Goal: Task Accomplishment & Management: Complete application form

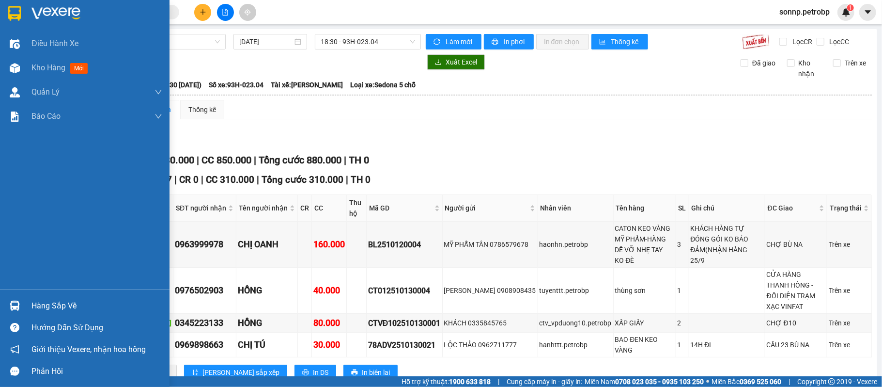
scroll to position [284, 0]
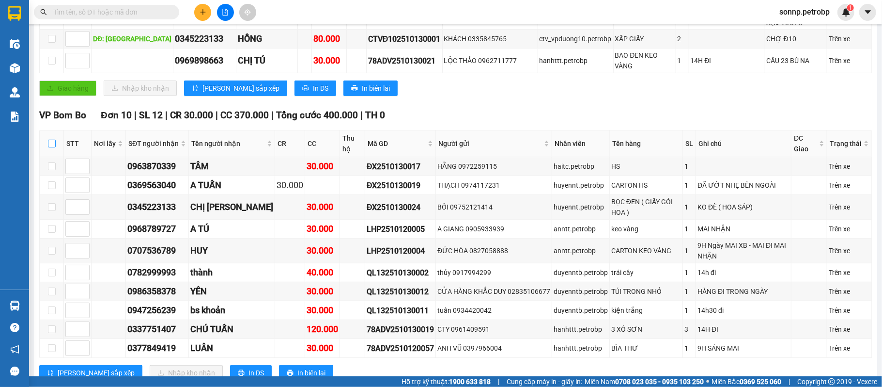
click at [48, 140] on input "checkbox" at bounding box center [52, 144] width 8 height 8
checkbox input "true"
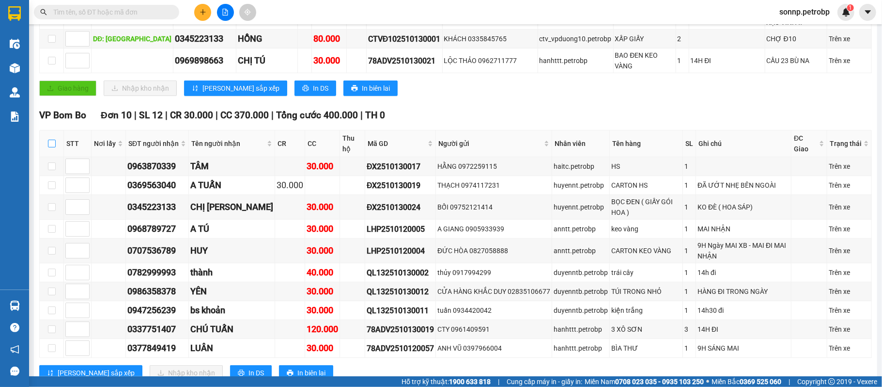
checkbox input "true"
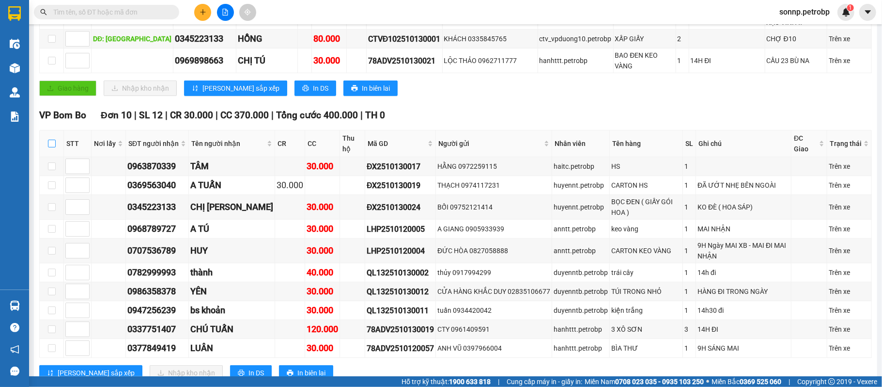
checkbox input "true"
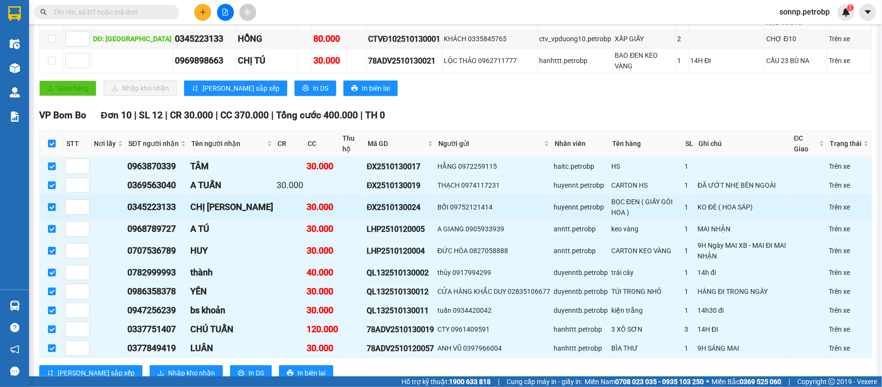
click at [51, 203] on input "checkbox" at bounding box center [52, 207] width 8 height 8
checkbox input "false"
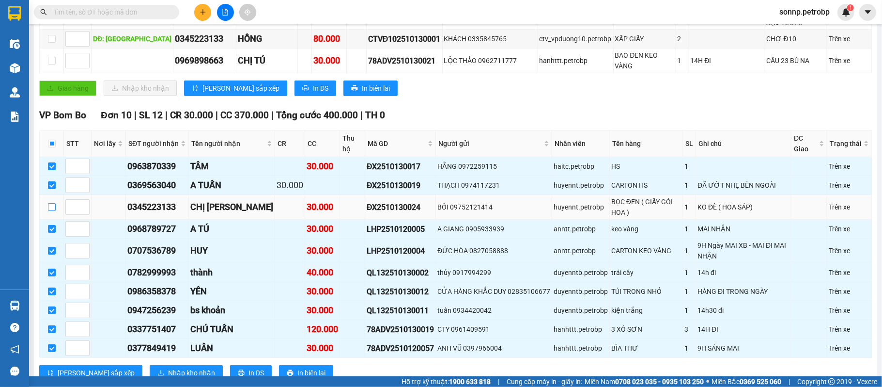
click at [53, 203] on input "checkbox" at bounding box center [52, 207] width 8 height 8
checkbox input "true"
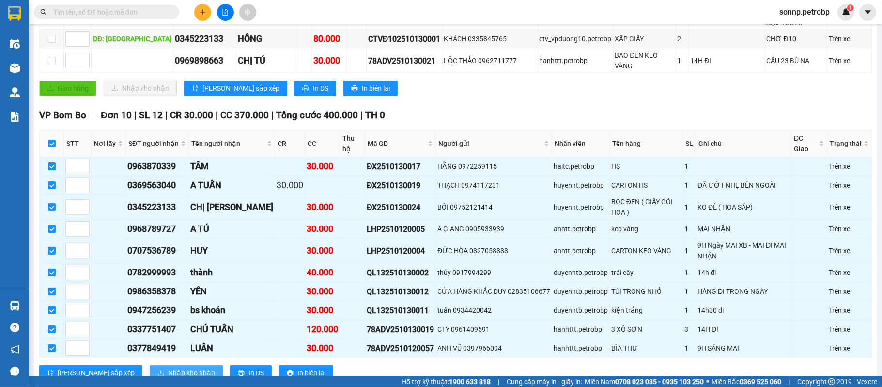
click at [168, 367] on span "Nhập kho nhận" at bounding box center [191, 372] width 47 height 11
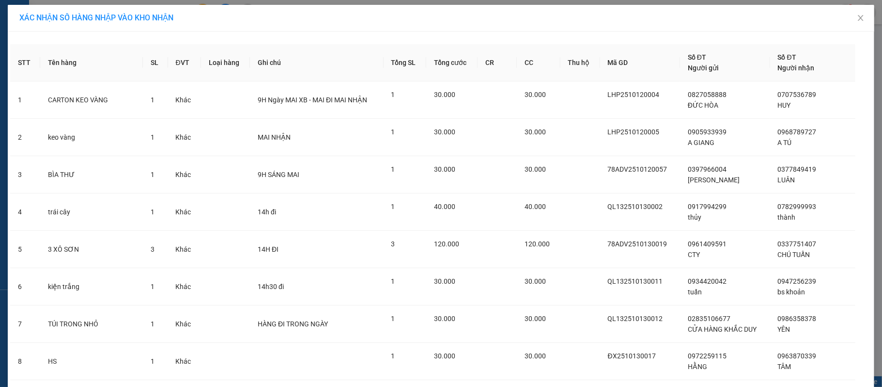
scroll to position [140, 0]
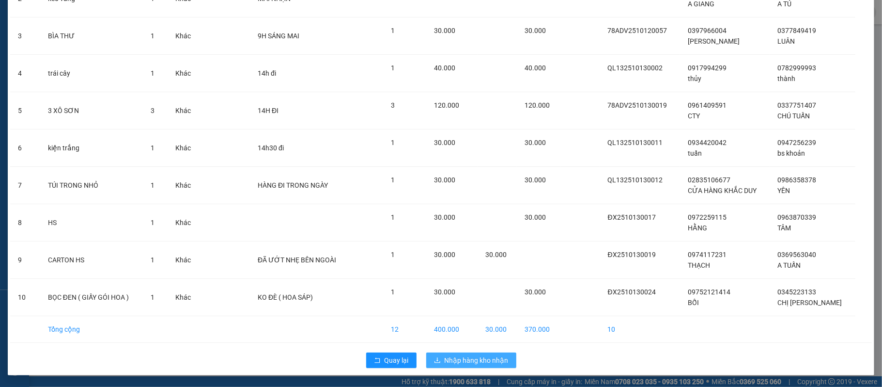
click at [466, 359] on span "Nhập hàng kho nhận" at bounding box center [477, 360] width 64 height 11
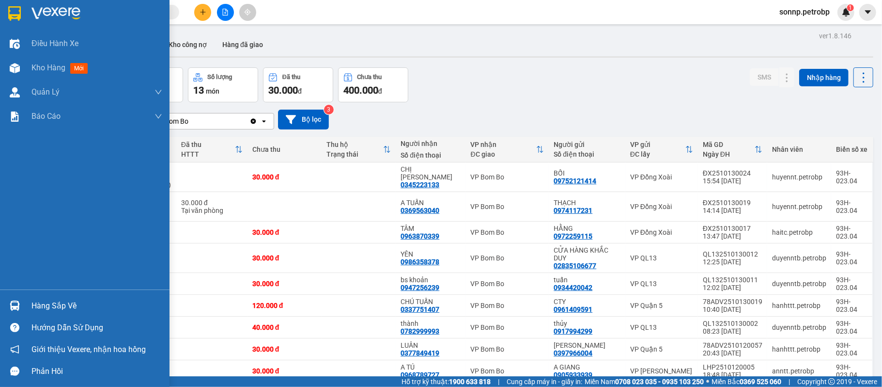
click at [24, 305] on div "Hàng sắp về" at bounding box center [85, 306] width 170 height 22
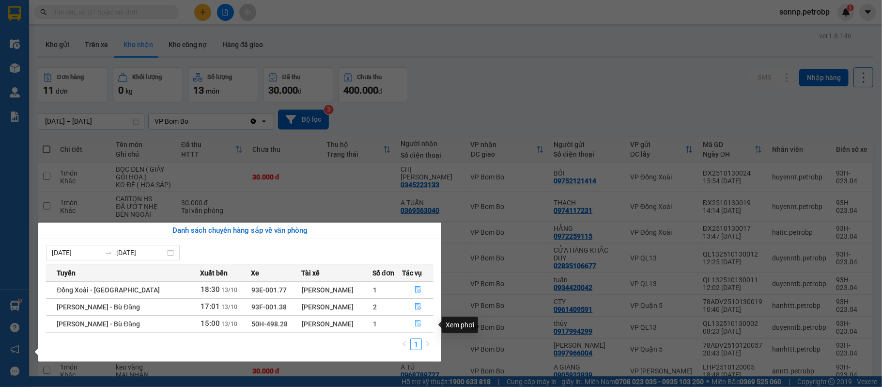
click at [416, 322] on icon "file-done" at bounding box center [418, 323] width 7 height 7
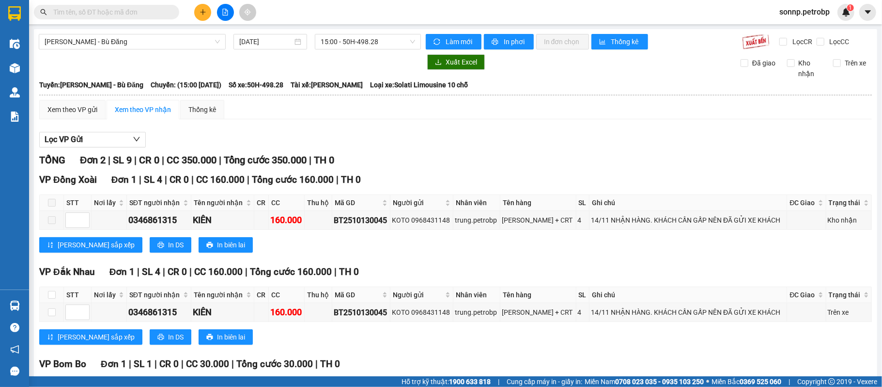
scroll to position [64, 0]
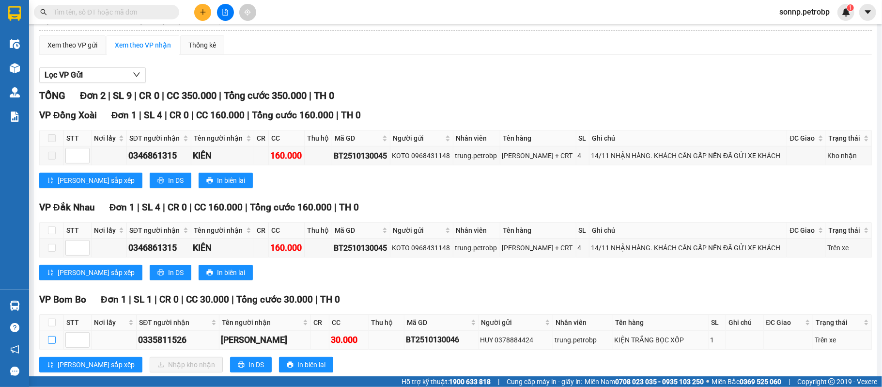
click at [49, 343] on input "checkbox" at bounding box center [52, 340] width 8 height 8
checkbox input "true"
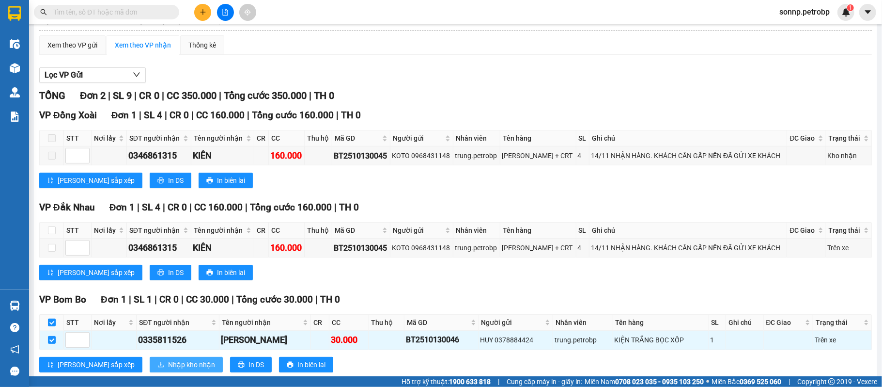
click at [168, 370] on span "Nhập kho nhận" at bounding box center [191, 364] width 47 height 11
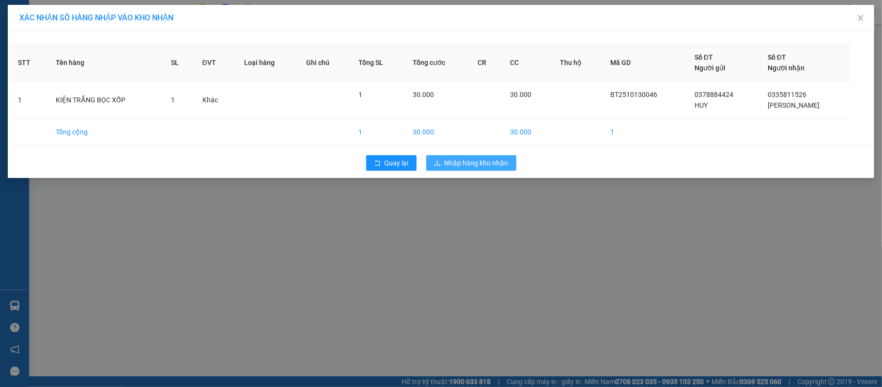
click at [483, 167] on span "Nhập hàng kho nhận" at bounding box center [477, 162] width 64 height 11
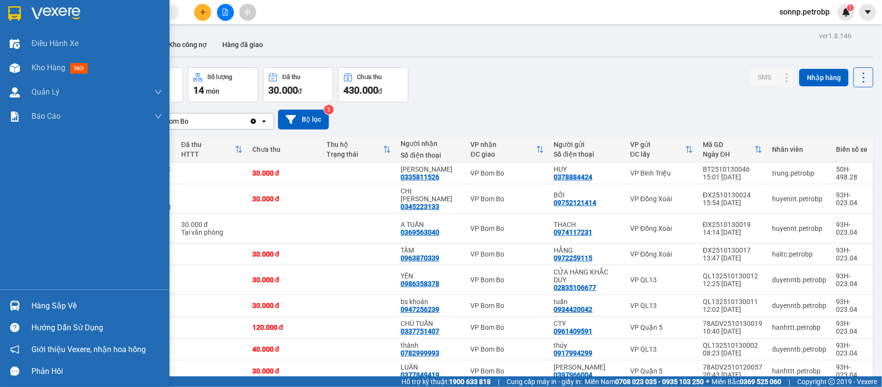
click at [26, 307] on div "Hàng sắp về" at bounding box center [85, 306] width 170 height 22
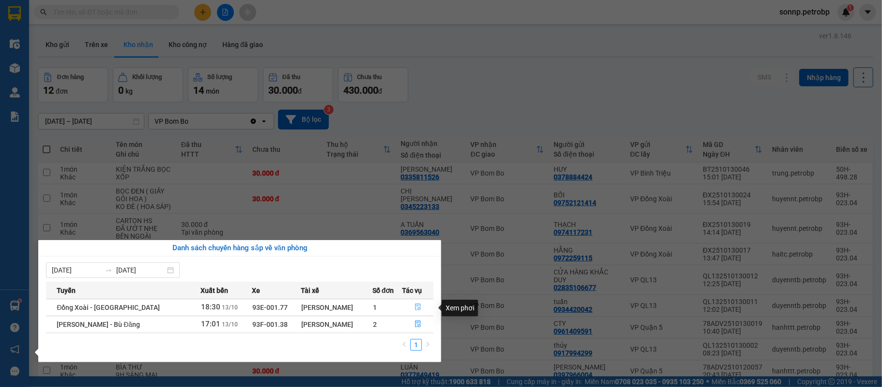
click at [417, 304] on icon "file-done" at bounding box center [418, 306] width 7 height 7
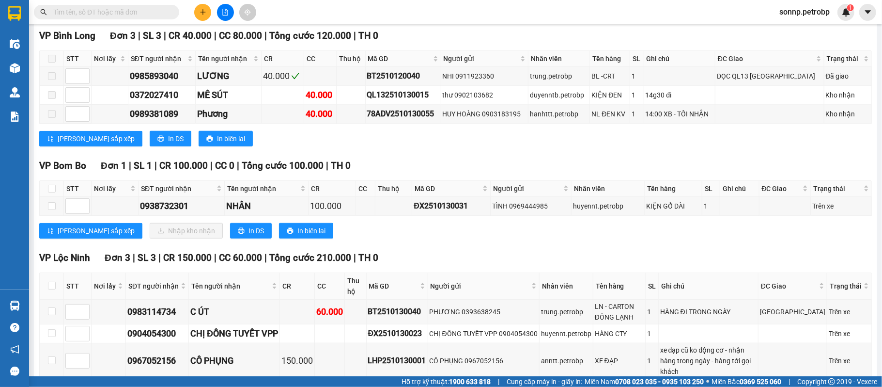
scroll to position [632, 0]
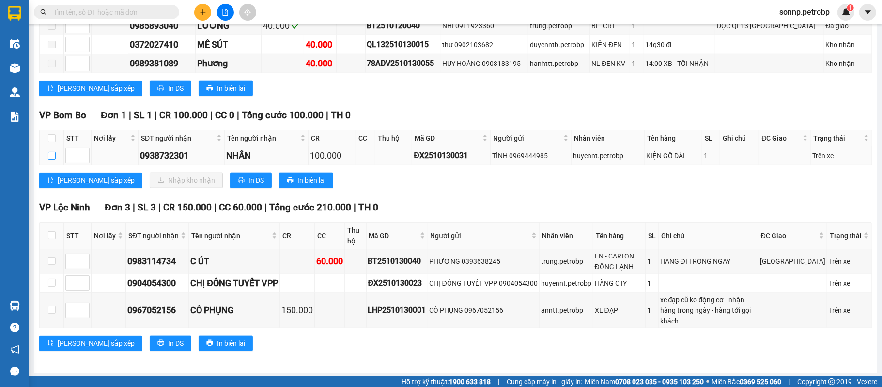
click at [52, 159] on input "checkbox" at bounding box center [52, 156] width 8 height 8
checkbox input "true"
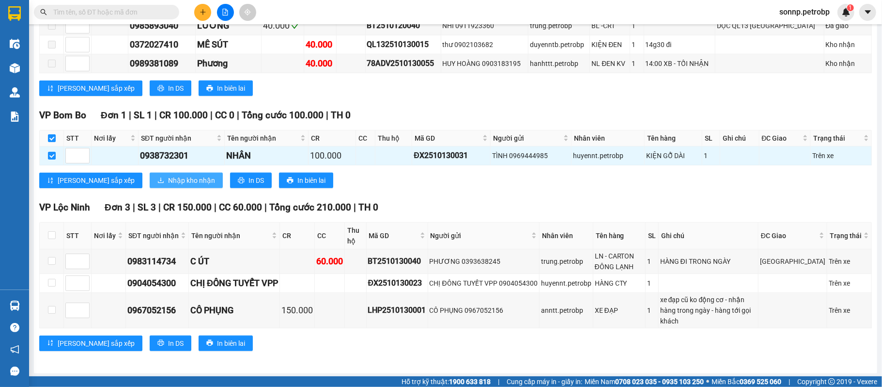
click at [168, 186] on span "Nhập kho nhận" at bounding box center [191, 180] width 47 height 11
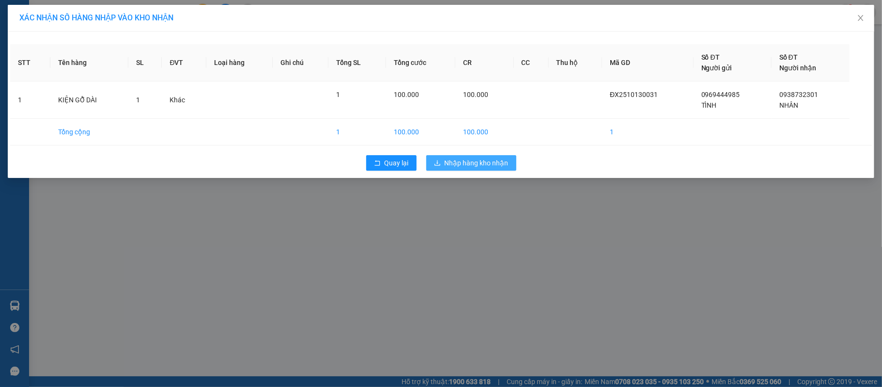
click at [487, 159] on span "Nhập hàng kho nhận" at bounding box center [477, 162] width 64 height 11
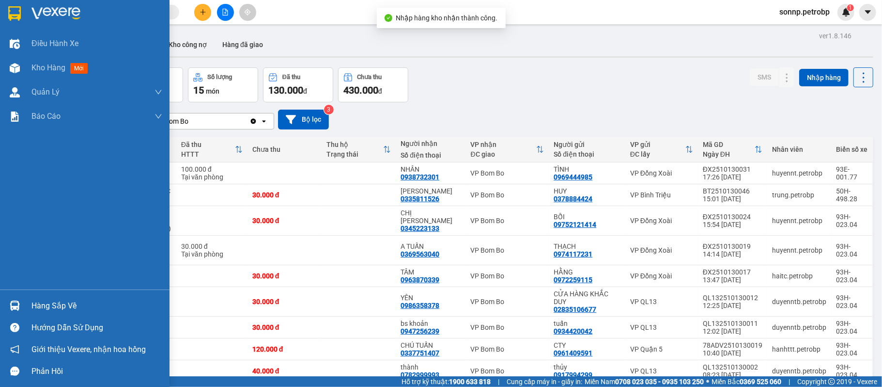
click at [38, 301] on div "Hàng sắp về" at bounding box center [96, 305] width 131 height 15
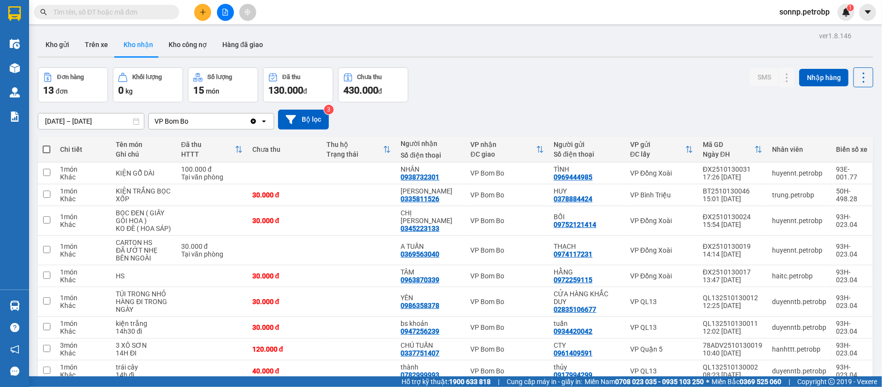
click at [550, 53] on section "Kết quả tìm kiếm ( 0 ) Bộ lọc No Data sonnp.petrobp 1 Điều hành xe Kho hàng mới…" at bounding box center [441, 193] width 882 height 387
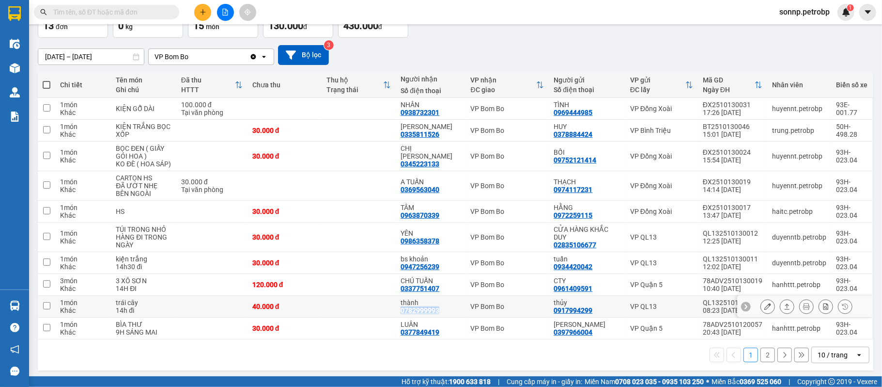
drag, startPoint x: 446, startPoint y: 309, endPoint x: 404, endPoint y: 314, distance: 42.5
click at [404, 314] on div "thành 0782999993" at bounding box center [431, 306] width 60 height 16
checkbox input "true"
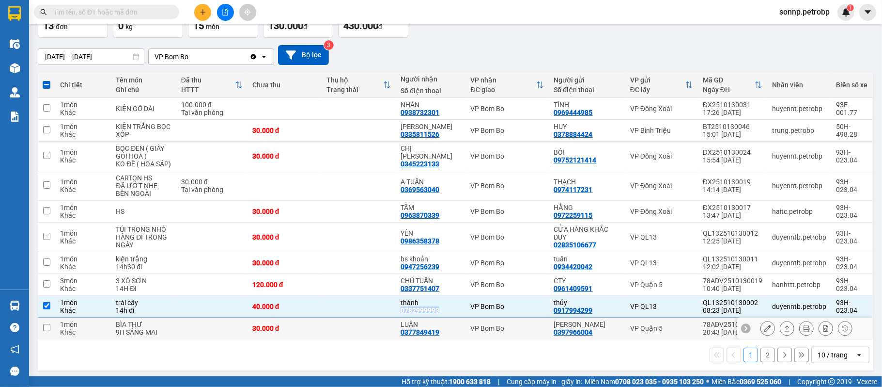
copy div "0782999993"
click at [763, 310] on button at bounding box center [768, 306] width 14 height 17
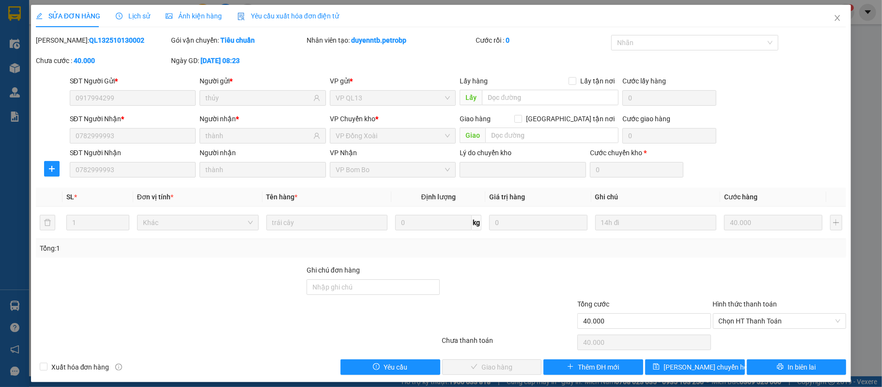
type input "0917994299"
type input "thủy"
type input "0782999993"
type input "thành"
type input "40.000"
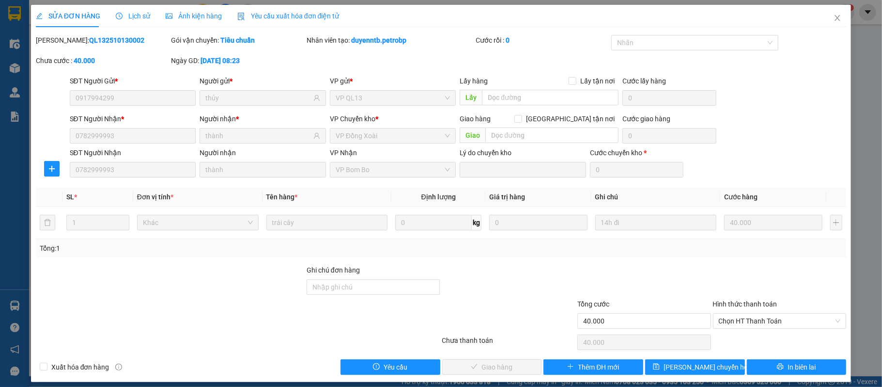
type input "40.000"
click at [834, 17] on span "Close" at bounding box center [837, 18] width 27 height 27
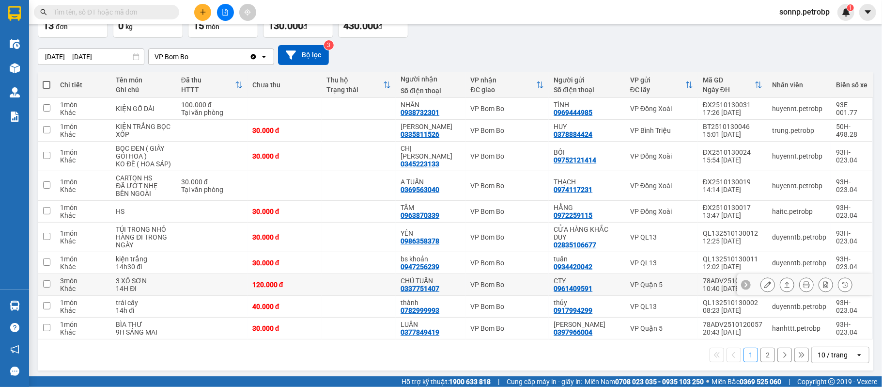
scroll to position [70, 0]
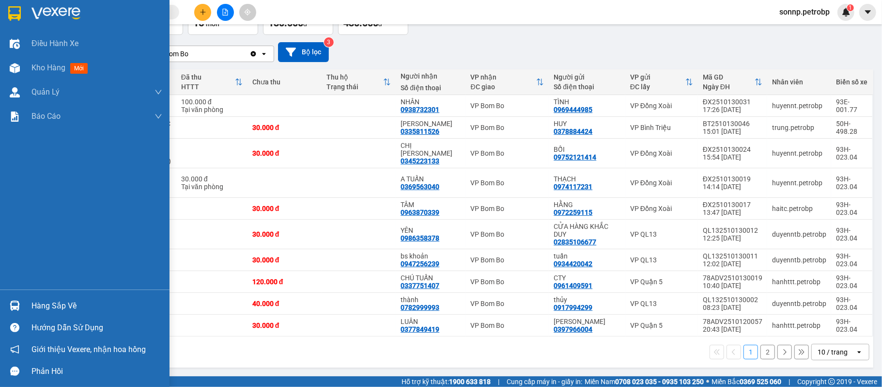
click at [16, 299] on div at bounding box center [14, 305] width 17 height 17
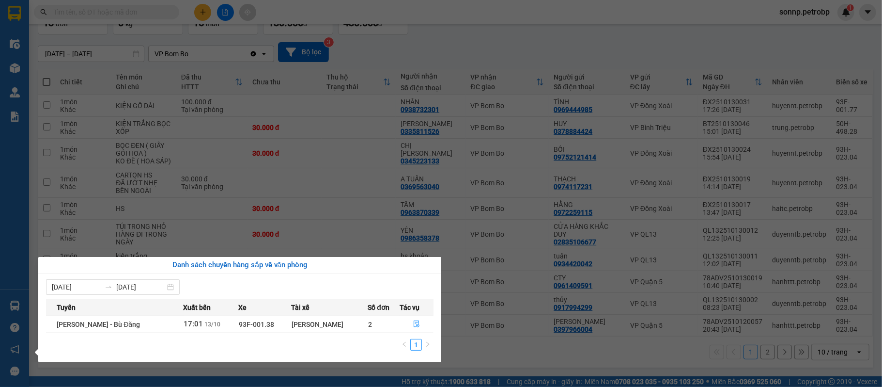
click at [12, 196] on div "Điều hành xe Kho hàng mới Quản [PERSON_NAME] lý chuyến Quản lý khách hàng Quản …" at bounding box center [14, 193] width 29 height 387
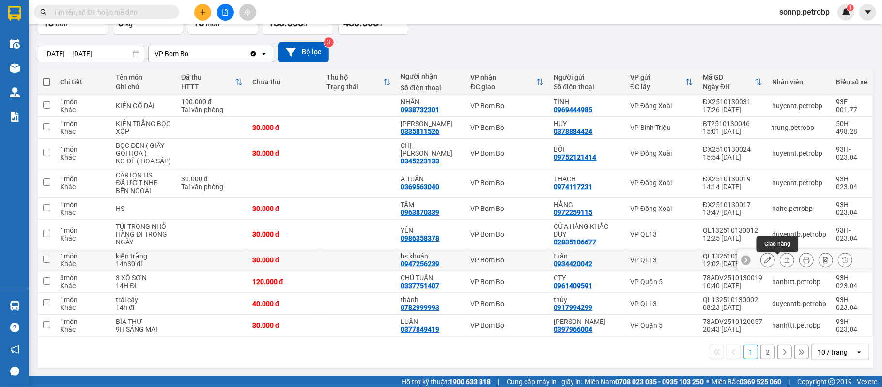
click at [784, 258] on icon at bounding box center [787, 259] width 7 height 7
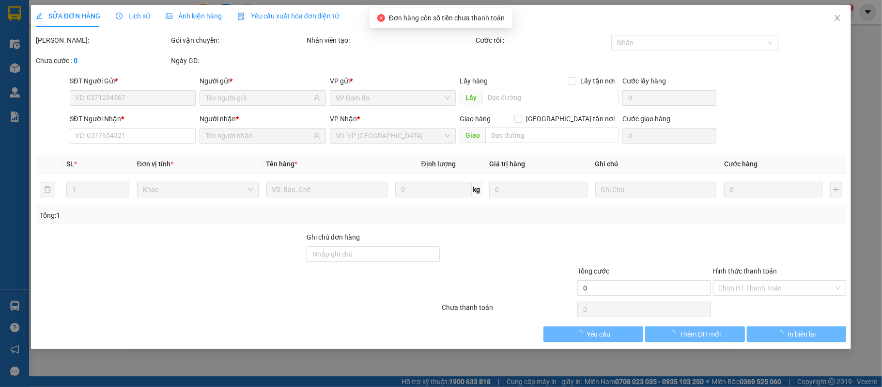
type input "0934420042"
type input "tuấn"
type input "0947256239"
type input "bs khoản"
type input "30.000"
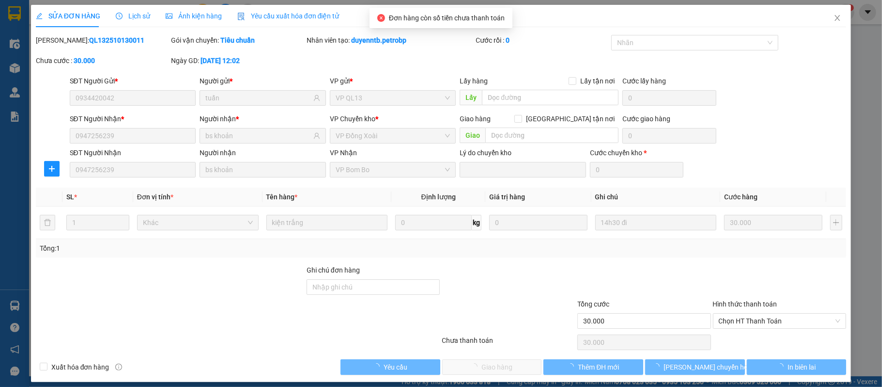
click at [745, 294] on div at bounding box center [780, 281] width 136 height 34
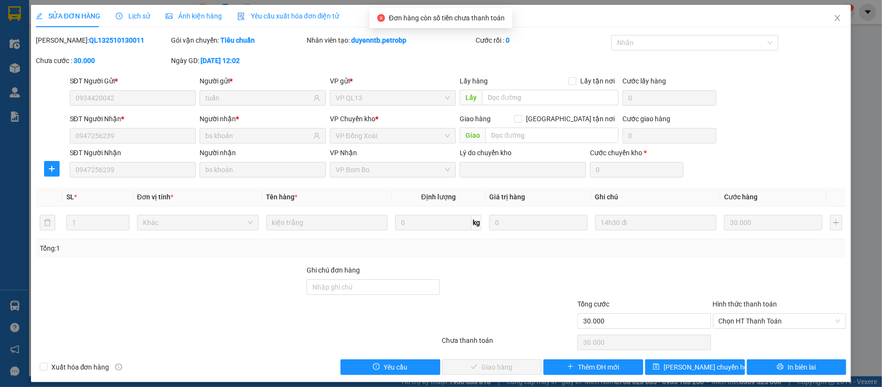
click at [746, 330] on div "Hình thức thanh toán Chọn HT Thanh Toán" at bounding box center [780, 315] width 134 height 34
click at [745, 323] on span "Chọn HT Thanh Toán" at bounding box center [780, 320] width 122 height 15
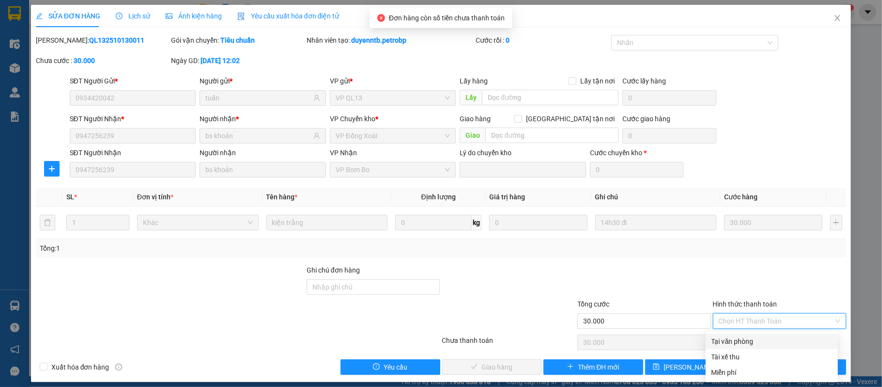
drag, startPoint x: 738, startPoint y: 340, endPoint x: 703, endPoint y: 342, distance: 34.9
click at [737, 340] on div "Tại văn phòng" at bounding box center [772, 341] width 121 height 11
type input "0"
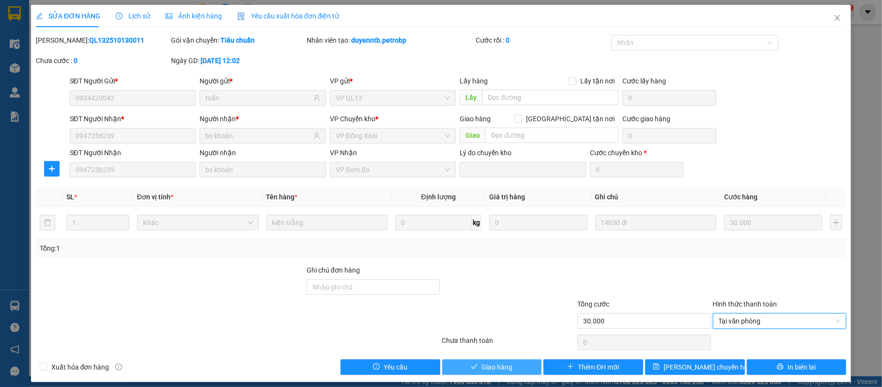
click at [508, 369] on button "Giao hàng" at bounding box center [492, 367] width 100 height 16
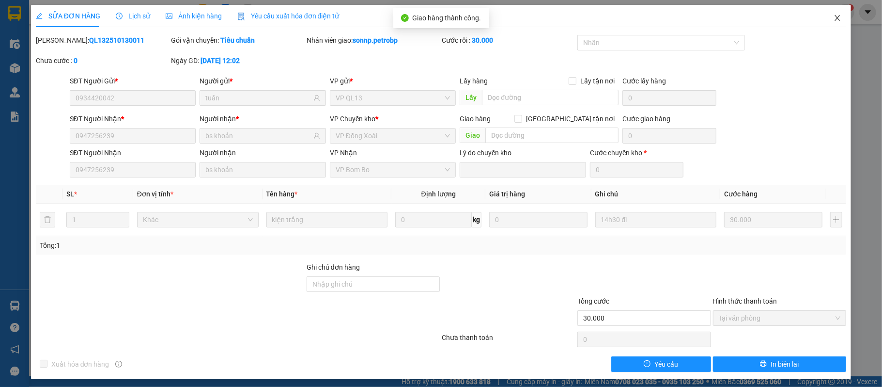
click at [834, 20] on icon "close" at bounding box center [838, 18] width 8 height 8
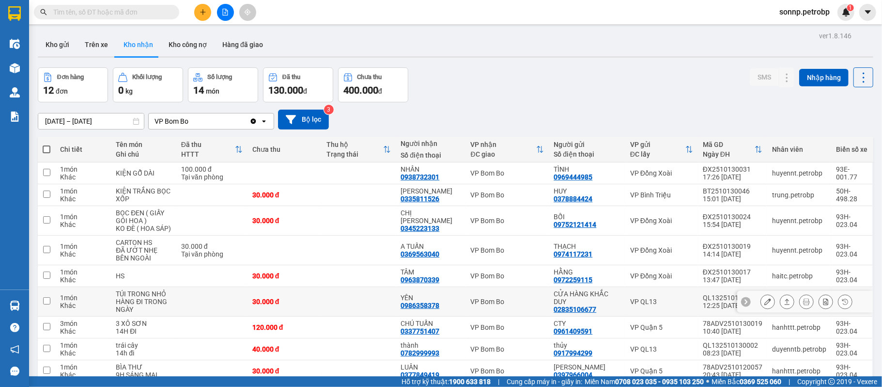
scroll to position [70, 0]
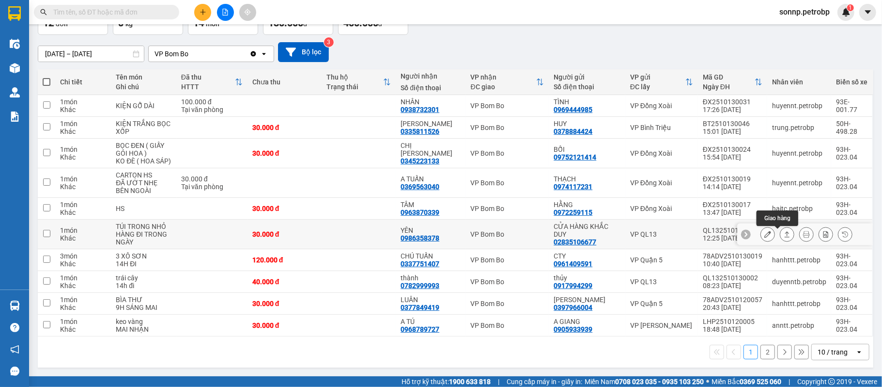
click at [784, 233] on icon at bounding box center [787, 234] width 7 height 7
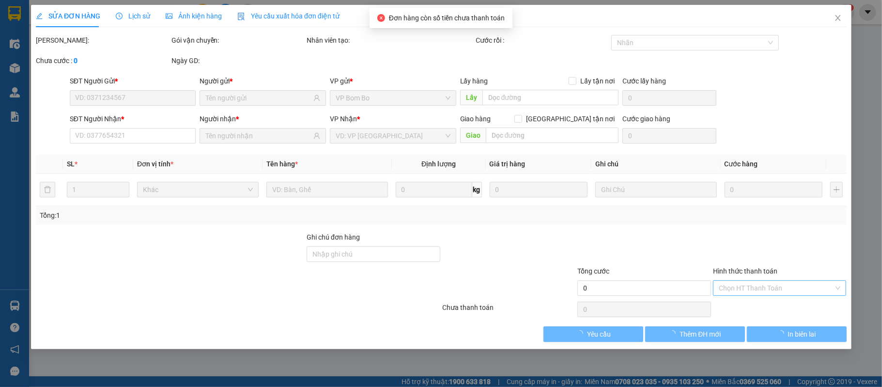
type input "02835106677"
type input "CỬA HÀNG KHẮC DUY"
type input "0986358378"
type input "YÊN"
type input "30.000"
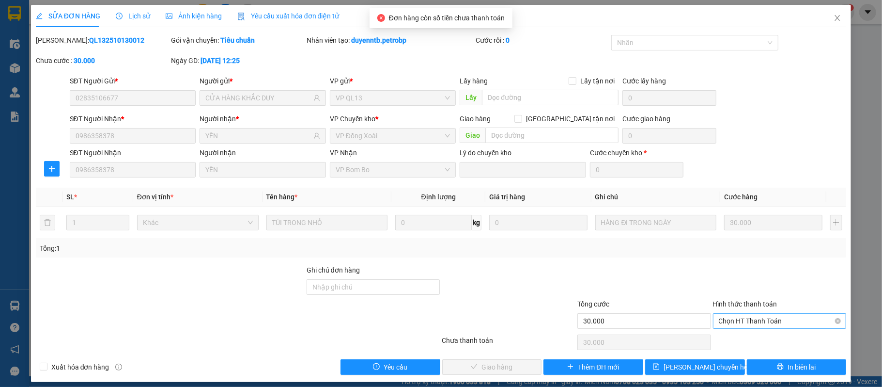
click at [770, 320] on span "Chọn HT Thanh Toán" at bounding box center [780, 320] width 122 height 15
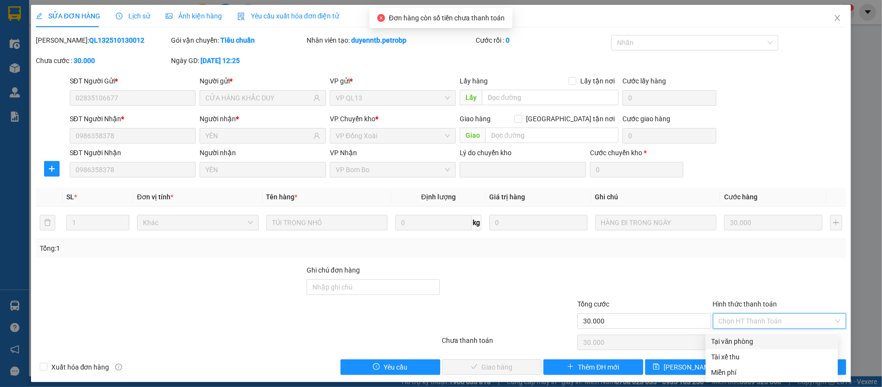
click at [762, 338] on div "Tại văn phòng" at bounding box center [772, 341] width 121 height 11
type input "0"
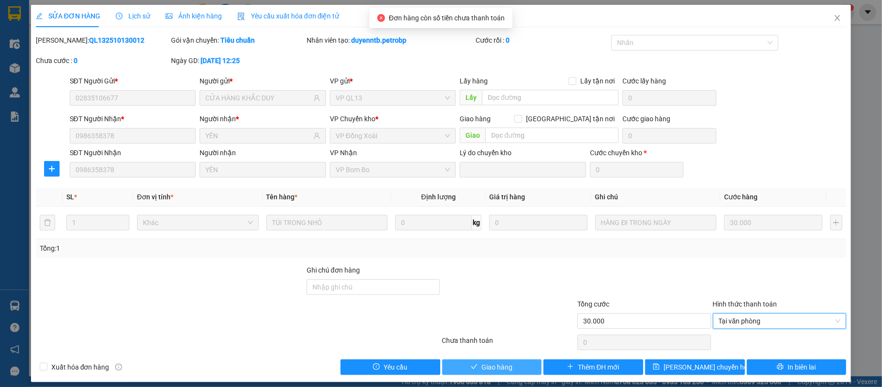
click at [493, 374] on button "Giao hàng" at bounding box center [492, 367] width 100 height 16
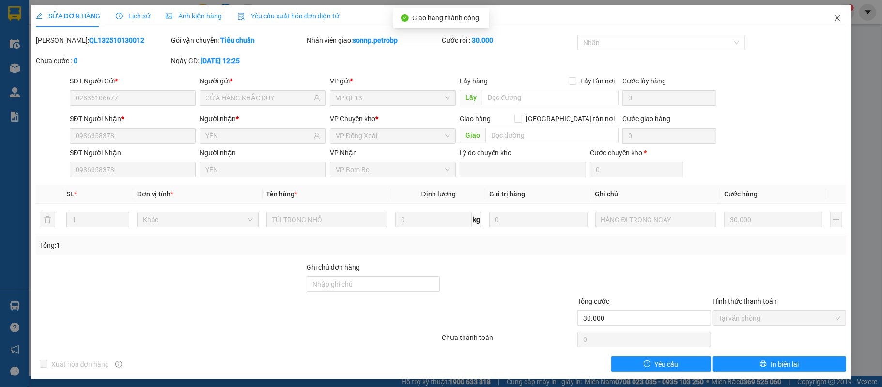
click at [834, 19] on icon "close" at bounding box center [838, 18] width 8 height 8
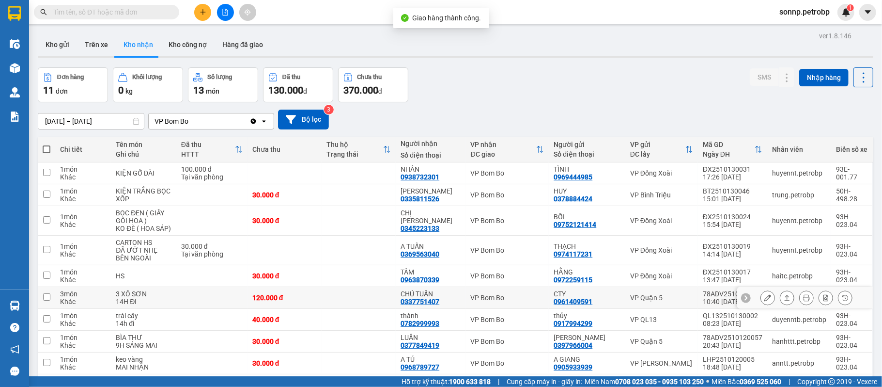
scroll to position [64, 0]
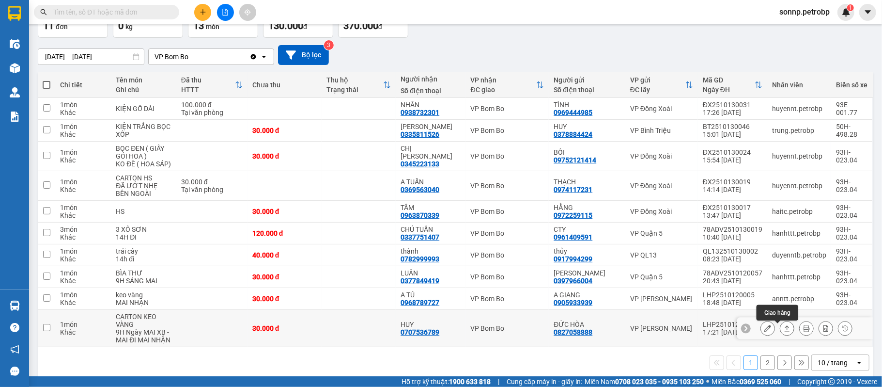
click at [785, 330] on icon at bounding box center [787, 328] width 5 height 6
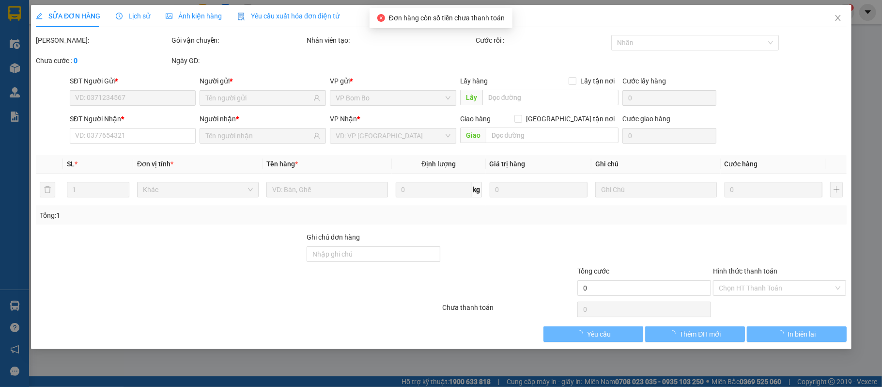
type input "0827058888"
type input "ĐỨC HÒA"
type input "0707536789"
type input "HUY"
type input "30.000"
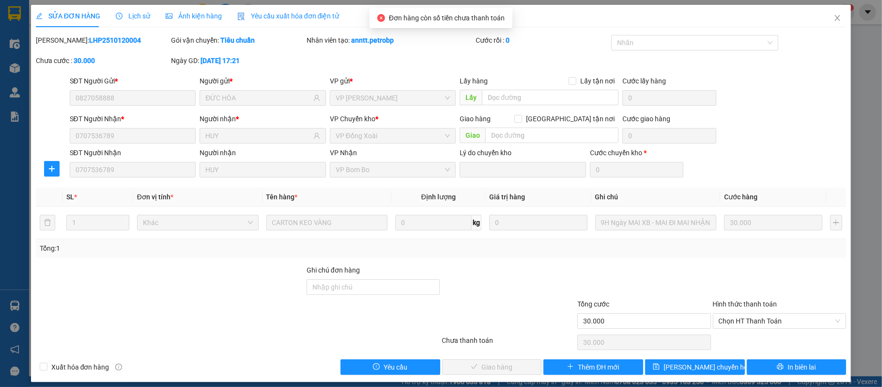
click at [767, 293] on div at bounding box center [780, 281] width 136 height 34
click at [768, 322] on span "Chọn HT Thanh Toán" at bounding box center [780, 320] width 122 height 15
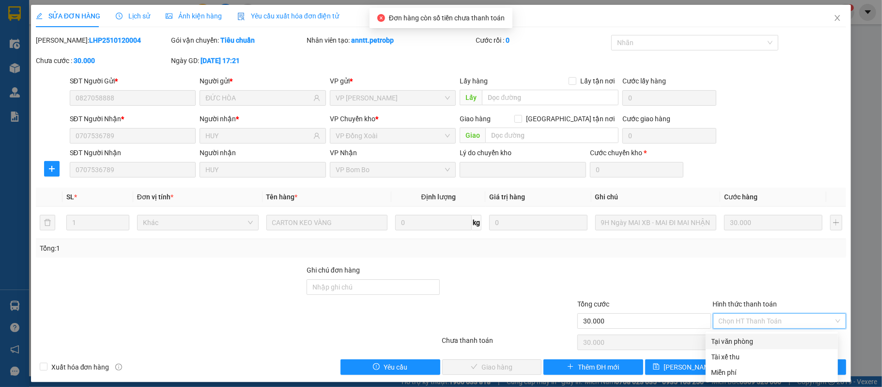
click at [779, 340] on div "Tại văn phòng" at bounding box center [772, 341] width 121 height 11
type input "0"
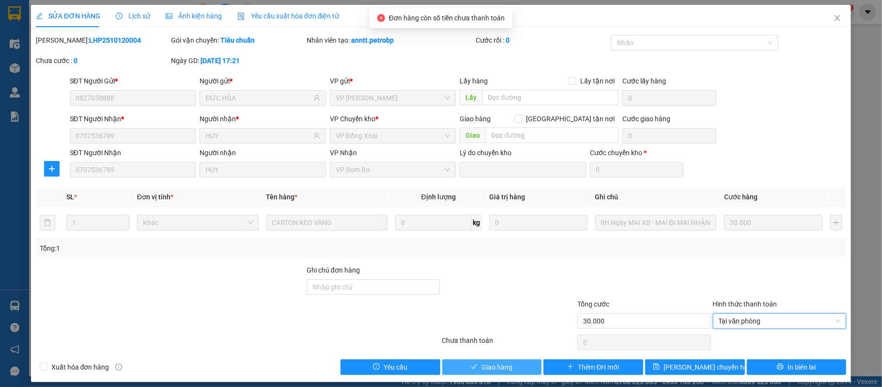
click at [494, 363] on span "Giao hàng" at bounding box center [497, 366] width 31 height 11
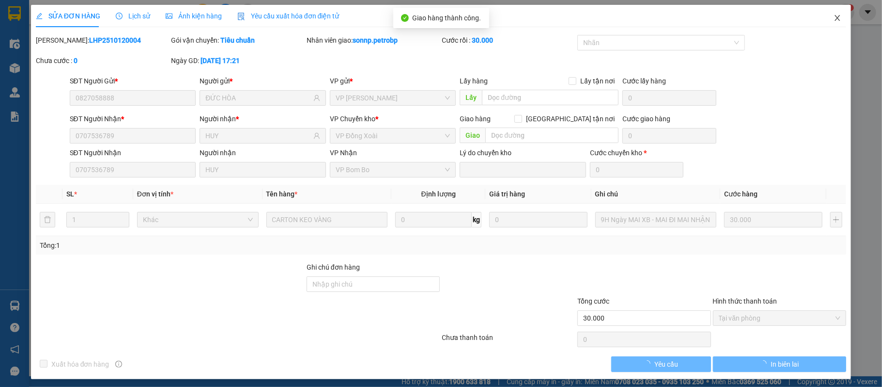
click at [834, 22] on icon "close" at bounding box center [838, 18] width 8 height 8
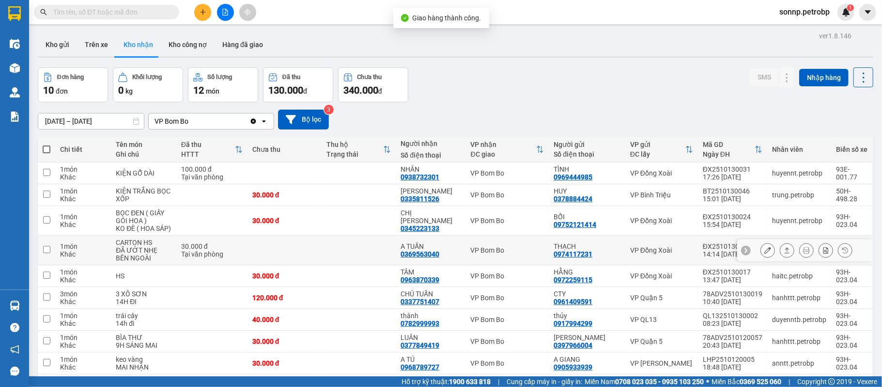
scroll to position [64, 0]
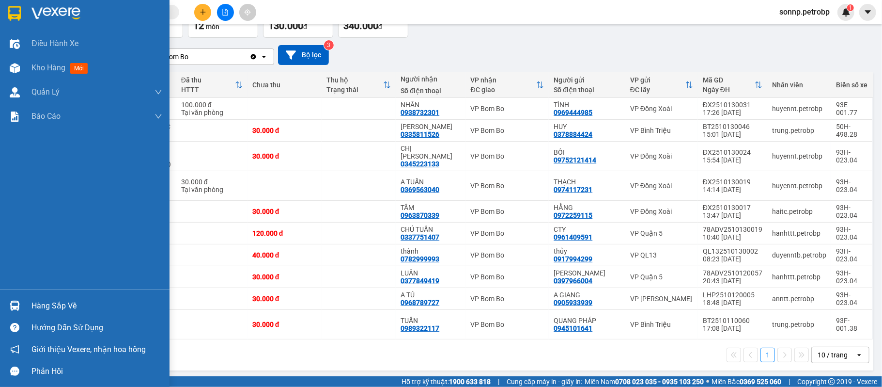
click at [26, 305] on div "Hàng sắp về" at bounding box center [85, 306] width 170 height 22
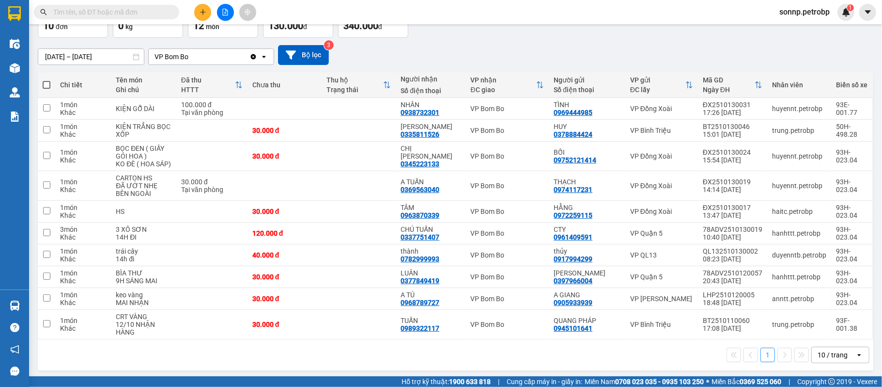
click at [466, 363] on section "Kết quả tìm kiếm ( 0 ) Bộ lọc No Data sonnp.petrobp 1 Điều hành xe Kho hàng mới…" at bounding box center [441, 193] width 882 height 387
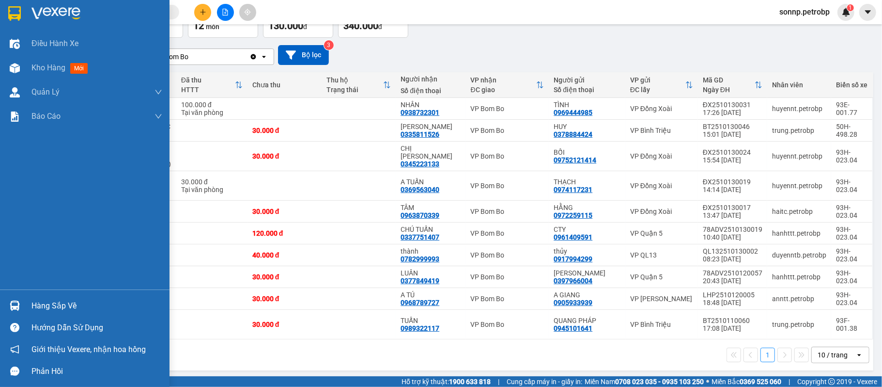
click at [20, 305] on div at bounding box center [14, 305] width 17 height 17
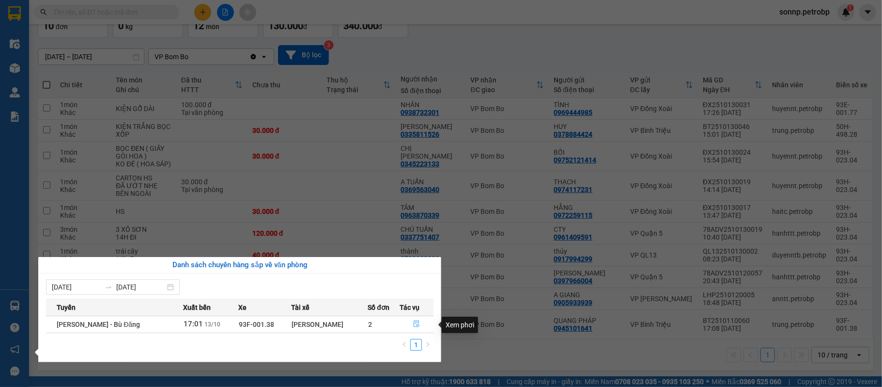
click at [419, 328] on span "file-done" at bounding box center [416, 324] width 7 height 8
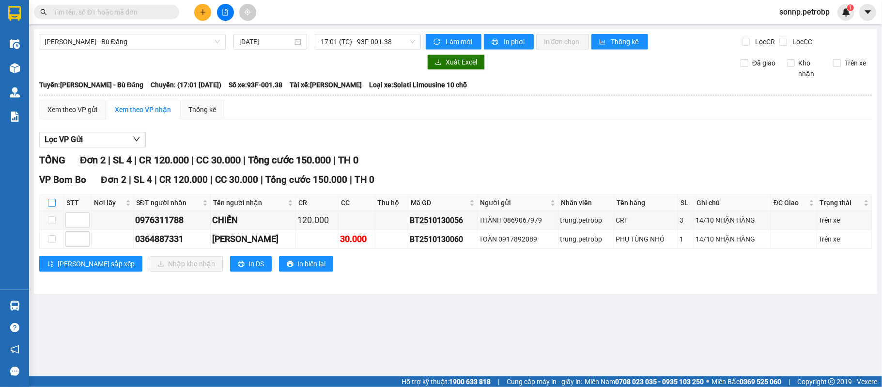
click at [54, 208] on label at bounding box center [52, 202] width 8 height 11
click at [54, 206] on input "checkbox" at bounding box center [52, 203] width 8 height 8
checkbox input "true"
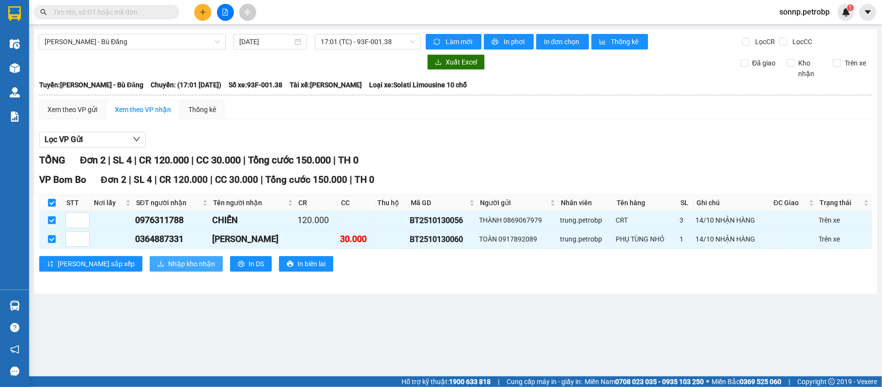
click at [168, 269] on span "Nhập kho nhận" at bounding box center [191, 263] width 47 height 11
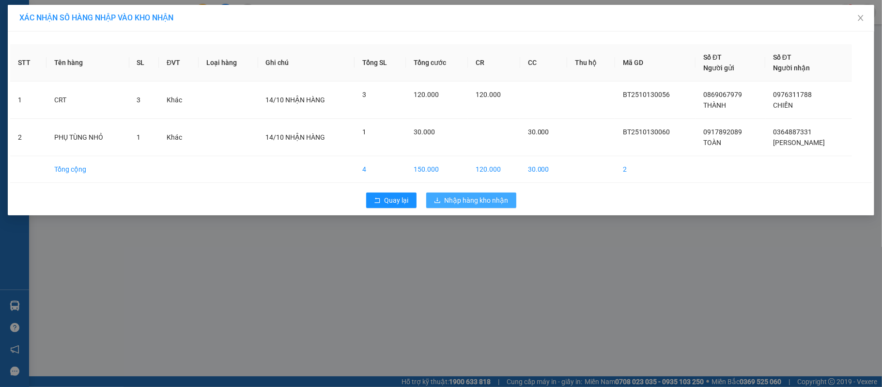
click at [452, 198] on span "Nhập hàng kho nhận" at bounding box center [477, 200] width 64 height 11
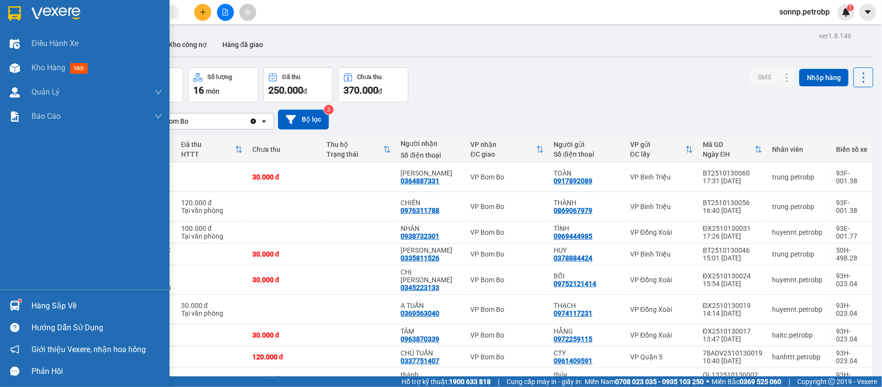
click at [17, 308] on img at bounding box center [15, 305] width 10 height 10
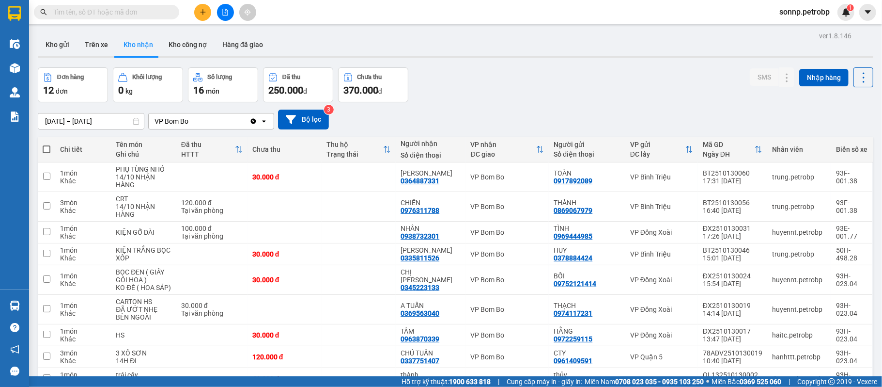
click at [572, 68] on section "Kết quả tìm kiếm ( 0 ) Bộ lọc No Data sonnp.petrobp 1 Điều hành xe Kho hàng mới…" at bounding box center [441, 193] width 882 height 387
click at [192, 10] on div at bounding box center [225, 12] width 73 height 17
click at [203, 10] on icon "plus" at bounding box center [203, 12] width 7 height 7
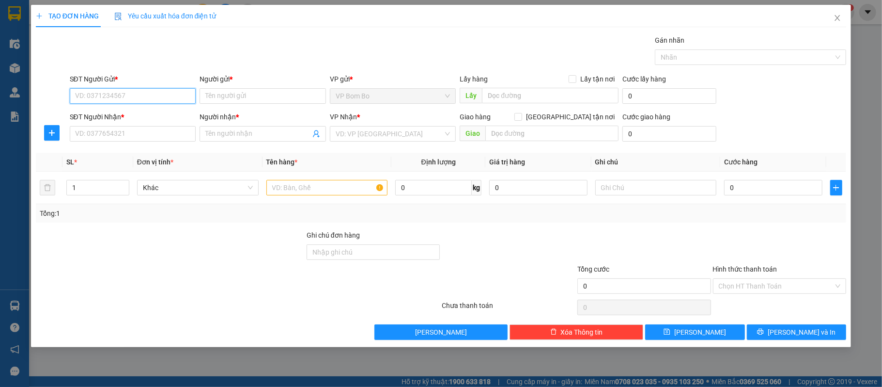
click at [124, 91] on input "SĐT Người Gửi *" at bounding box center [133, 96] width 126 height 16
type input "0963870339"
click at [140, 115] on div "0963870339 - TÂM" at bounding box center [133, 115] width 115 height 11
type input "TÂM"
type input "0974786103"
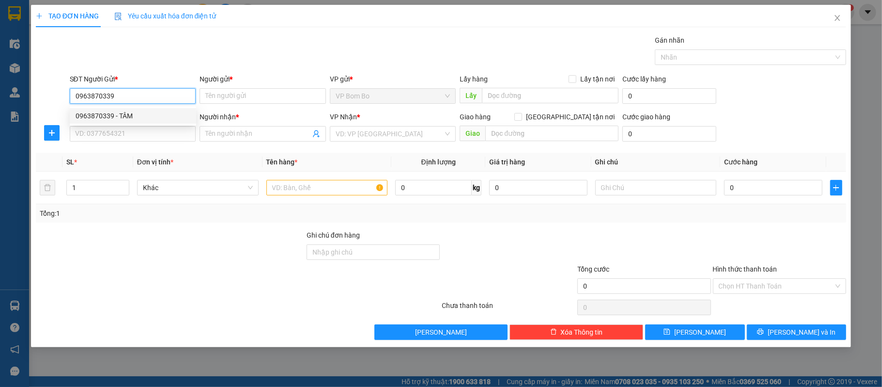
type input "TIẾN"
type input "30.000"
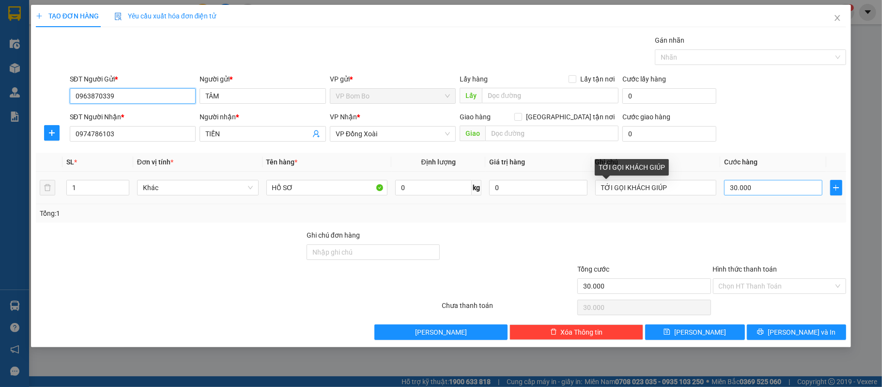
type input "0963870339"
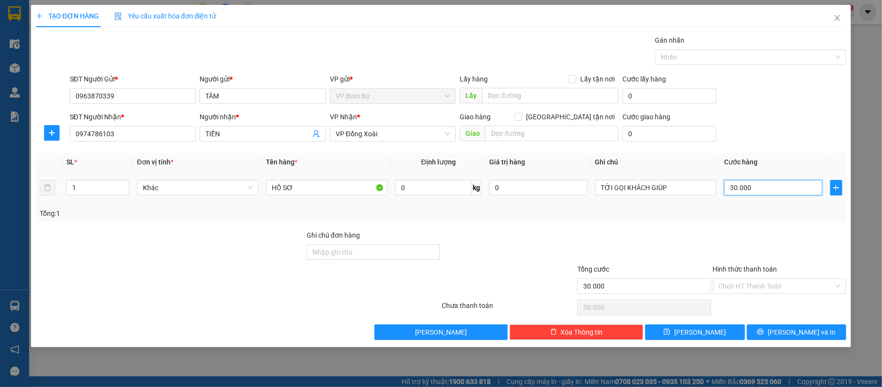
click at [777, 194] on input "30.000" at bounding box center [773, 188] width 98 height 16
type input "0"
type input "007"
type input "7"
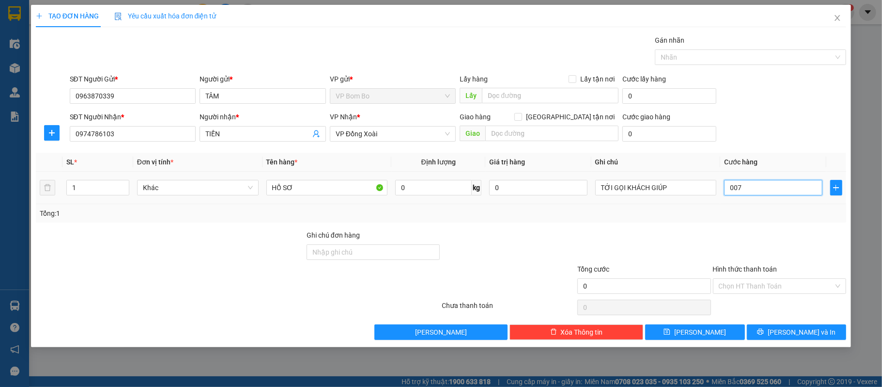
type input "7"
type input "0.070"
type input "70"
type input "0.070"
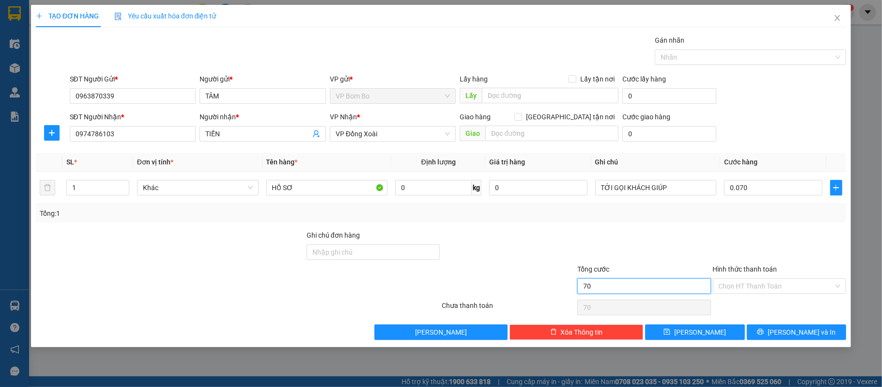
type input "70.000"
click at [688, 281] on input "70.000" at bounding box center [644, 286] width 134 height 16
click at [749, 285] on input "Hình thức thanh toán" at bounding box center [776, 286] width 115 height 15
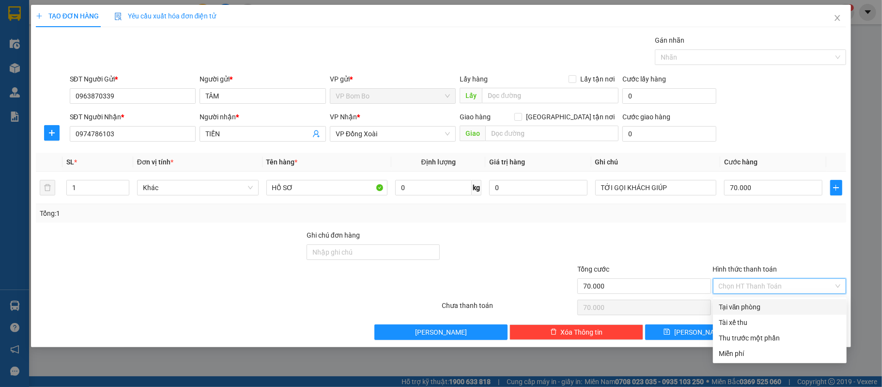
click at [737, 309] on div "Tại văn phòng" at bounding box center [780, 306] width 122 height 11
type input "0"
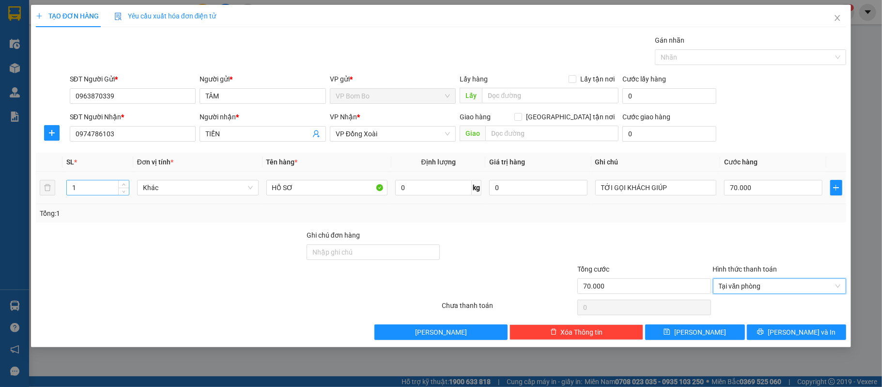
click at [90, 189] on input "1" at bounding box center [98, 187] width 62 height 15
type input "2"
click at [312, 190] on input "HỒ SƠ" at bounding box center [327, 188] width 122 height 16
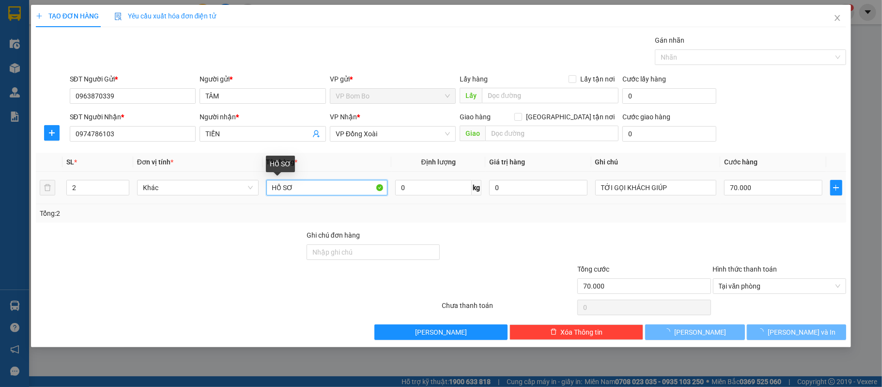
type input "0"
type input "[PERSON_NAME]"
type input "0"
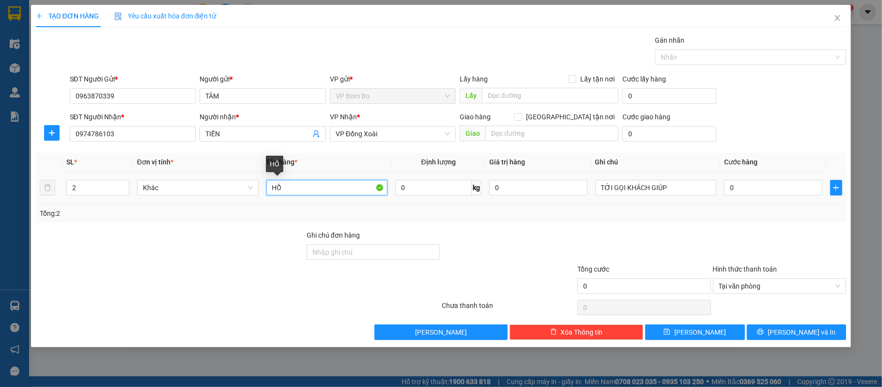
type input "H"
type input "CARTON"
click at [741, 194] on input "0" at bounding box center [773, 188] width 98 height 16
type input "004"
type input "0"
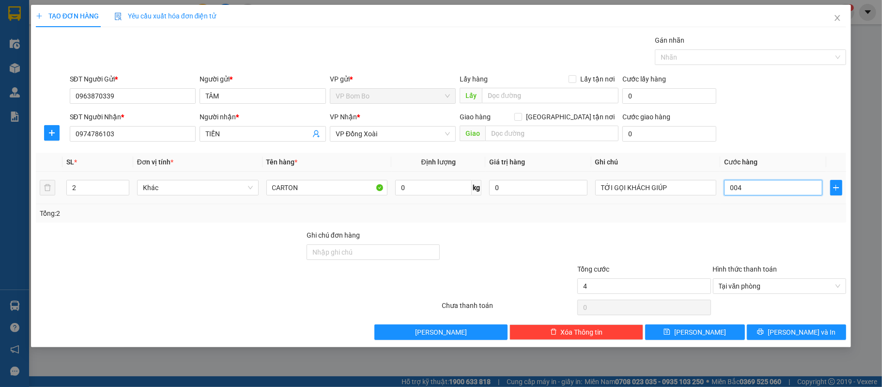
type input "00"
type input "7"
type input "007"
type input "70"
type input "0.070"
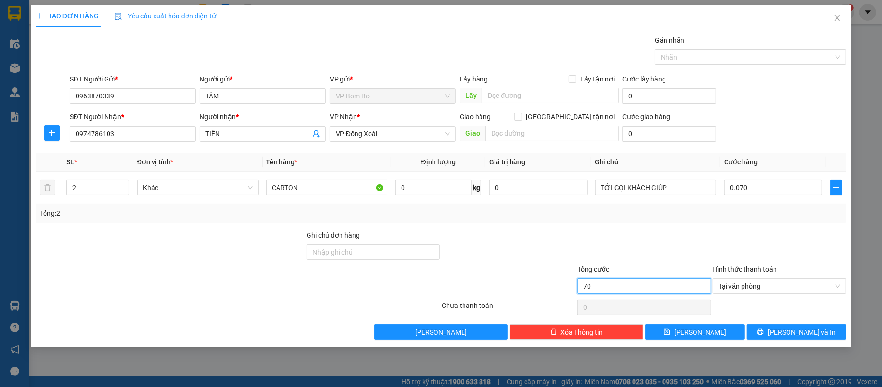
click at [671, 287] on input "70" at bounding box center [644, 286] width 134 height 16
type input "70.000"
click at [686, 195] on input "TỚI GỌI KHÁCH GIÚP" at bounding box center [656, 188] width 122 height 16
type input "T"
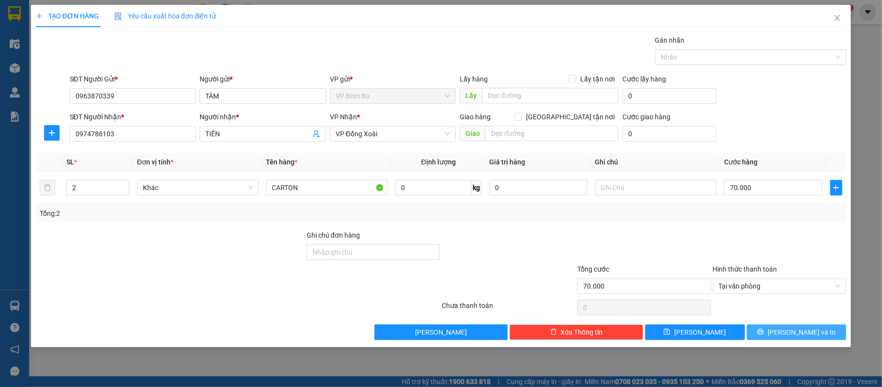
click at [793, 336] on span "[PERSON_NAME] và In" at bounding box center [802, 331] width 68 height 11
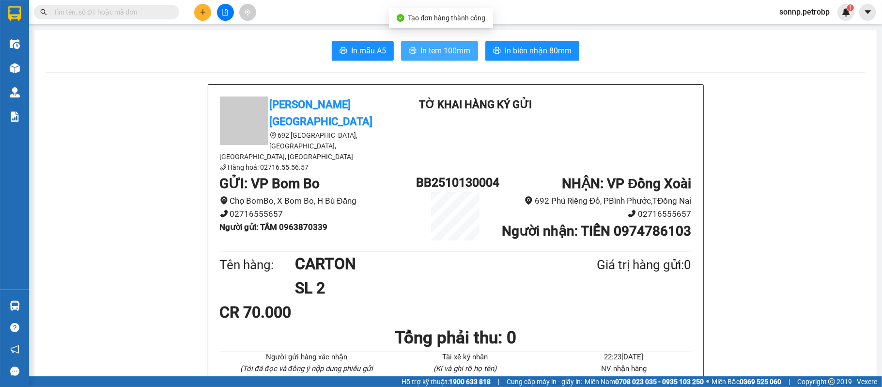
click at [440, 43] on button "In tem 100mm" at bounding box center [439, 50] width 77 height 19
